Goal: Navigation & Orientation: Find specific page/section

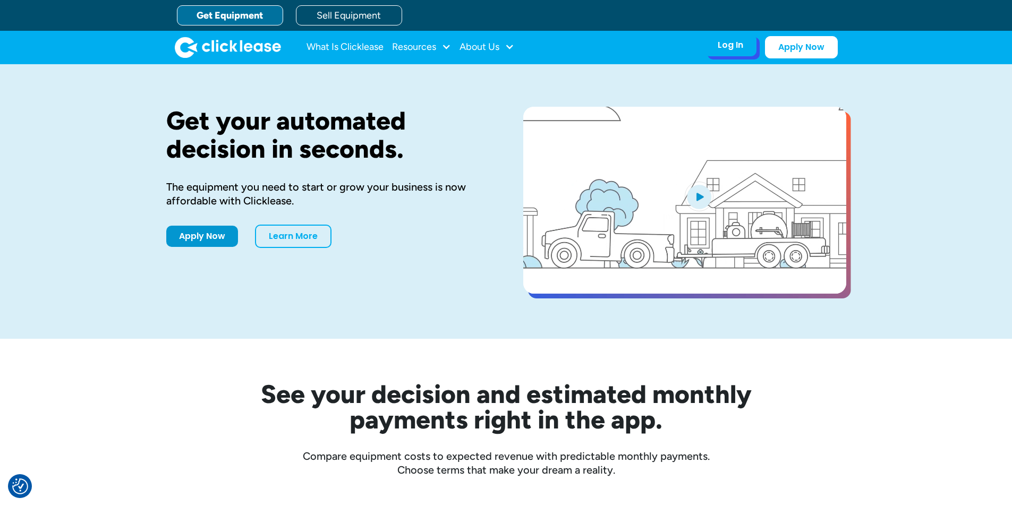
click at [745, 45] on div "Log In Account login I use Clicklease to get my equipment Partner Portal I offe…" at bounding box center [731, 45] width 52 height 22
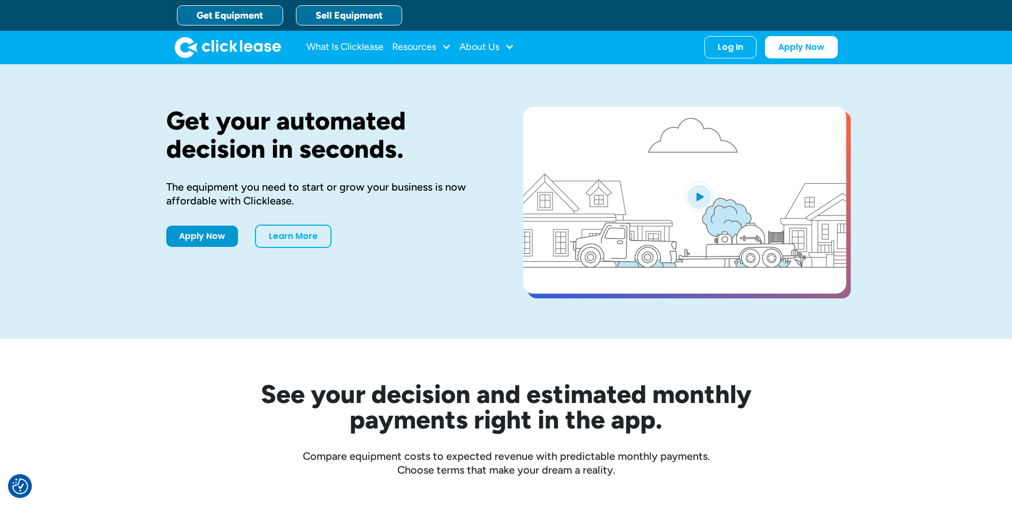
click at [381, 13] on link "Sell Equipment" at bounding box center [349, 15] width 106 height 20
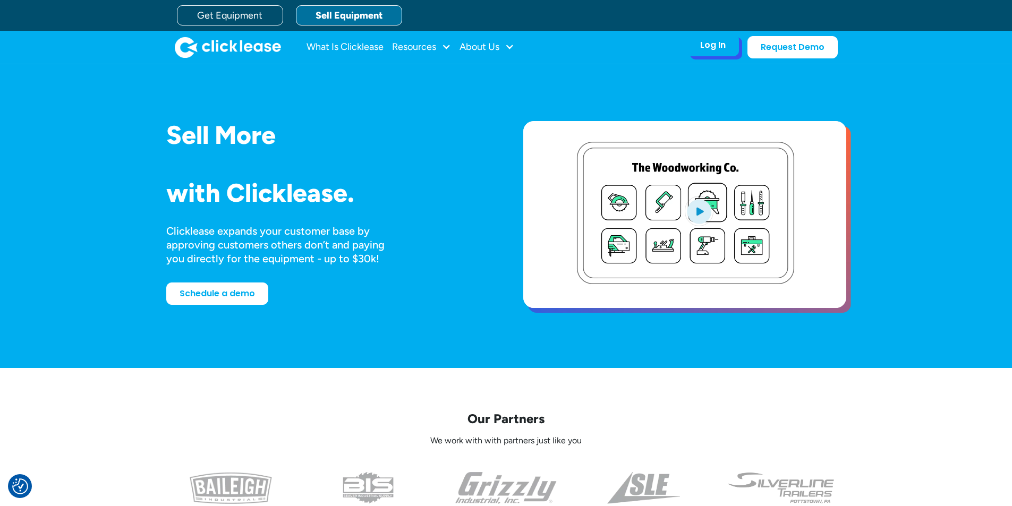
click at [705, 46] on div "Log In" at bounding box center [713, 45] width 26 height 11
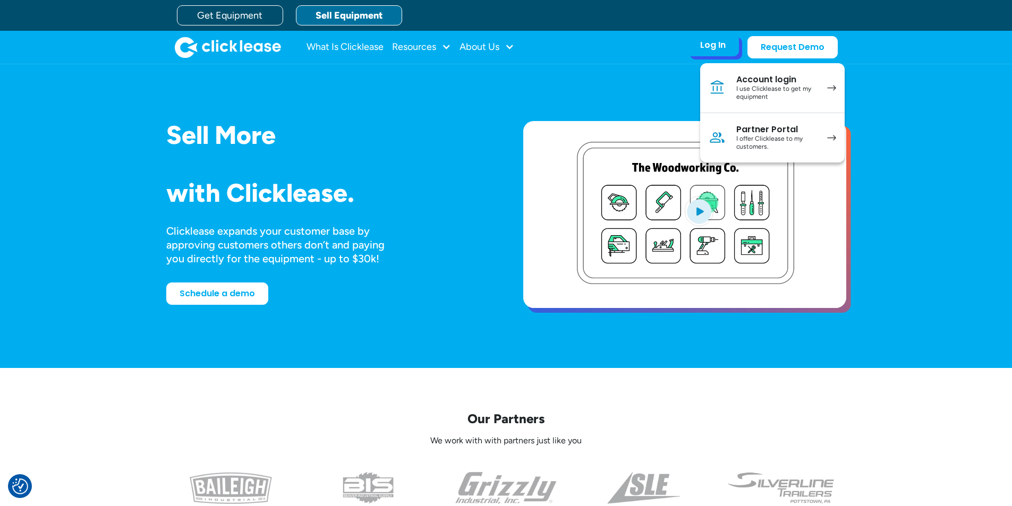
click at [776, 145] on div "I offer Clicklease to my customers." at bounding box center [777, 143] width 80 height 16
